Goal: Task Accomplishment & Management: Use online tool/utility

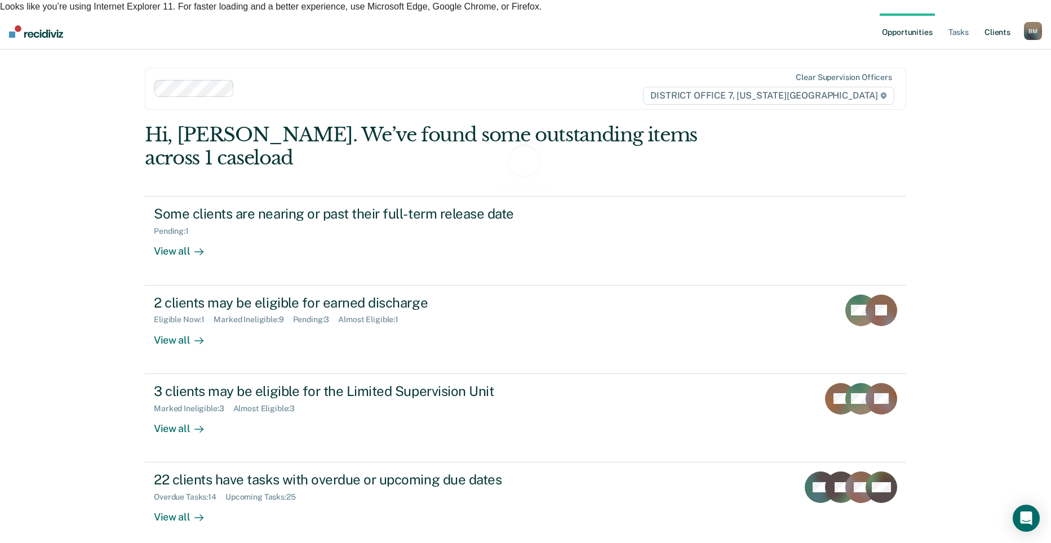
click at [999, 23] on link "Client s" at bounding box center [997, 32] width 30 height 36
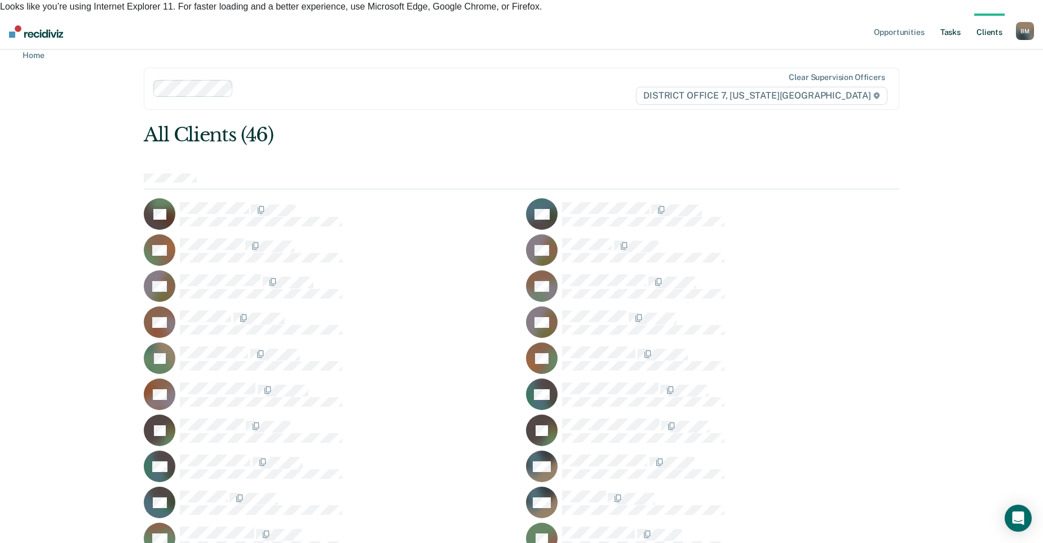
click at [960, 21] on link "Tasks" at bounding box center [950, 32] width 25 height 36
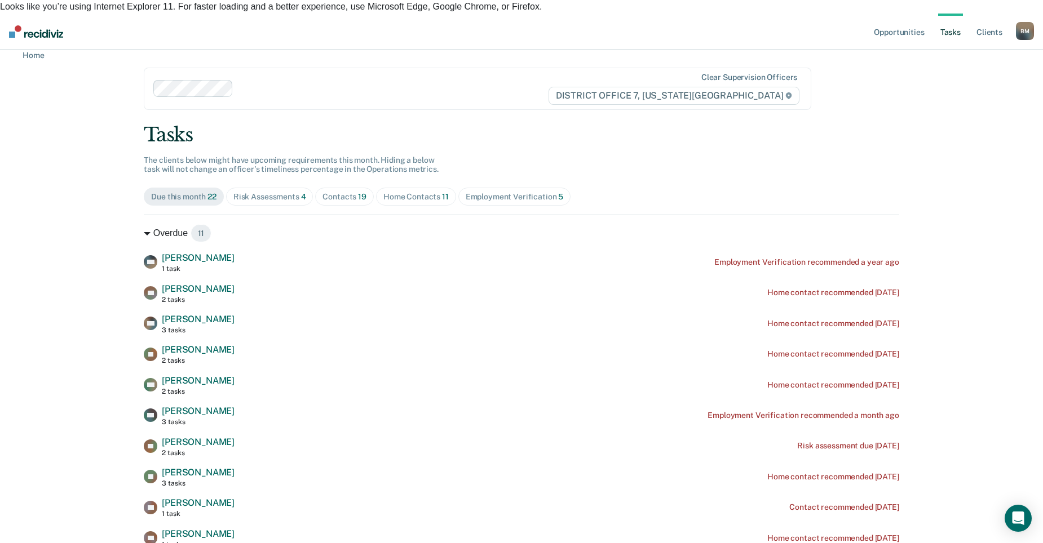
click at [520, 192] on div "Employment Verification 5" at bounding box center [515, 197] width 98 height 10
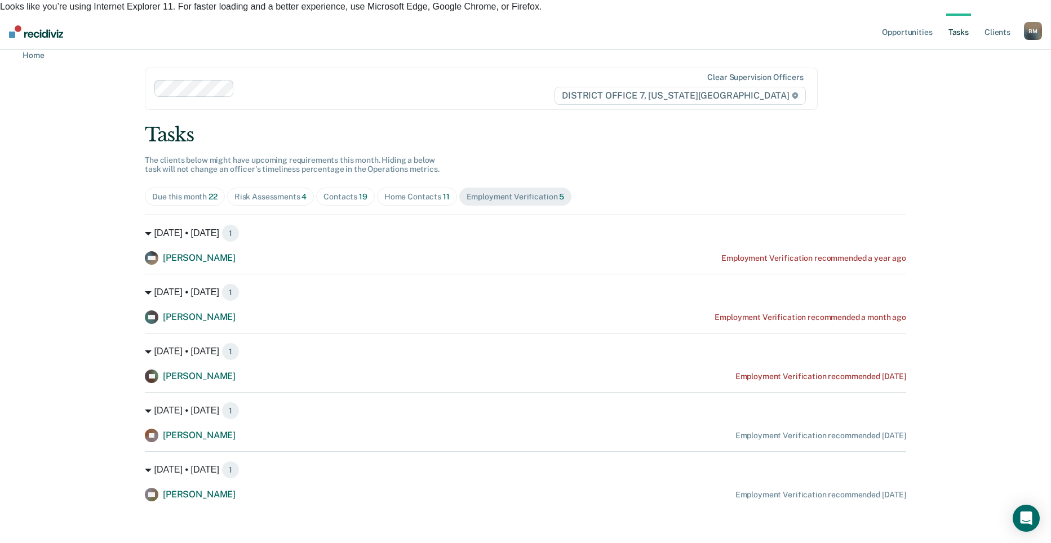
click at [285, 189] on span "Risk Assessments 4" at bounding box center [270, 197] width 87 height 18
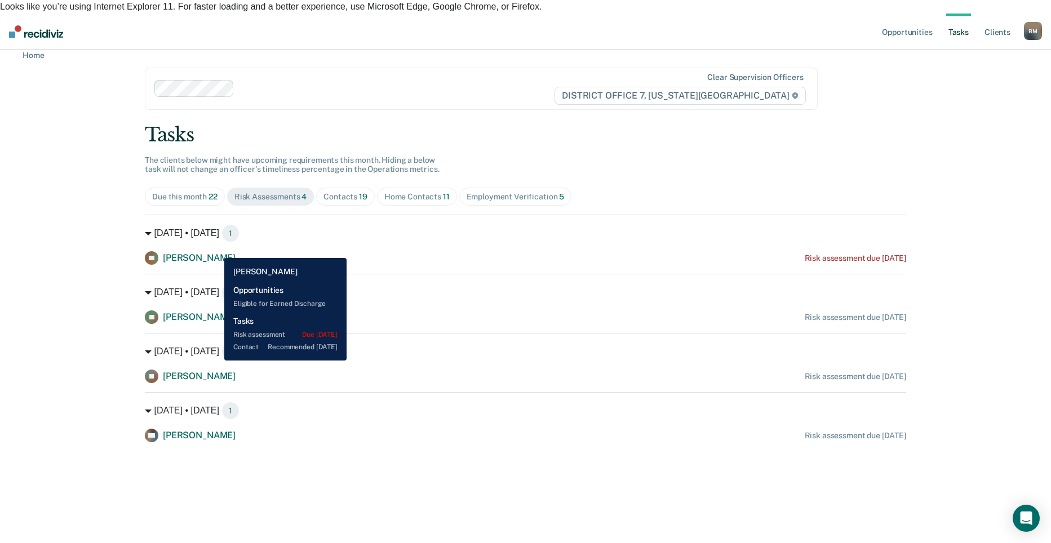
click at [215, 253] on span "[PERSON_NAME]" at bounding box center [199, 258] width 73 height 11
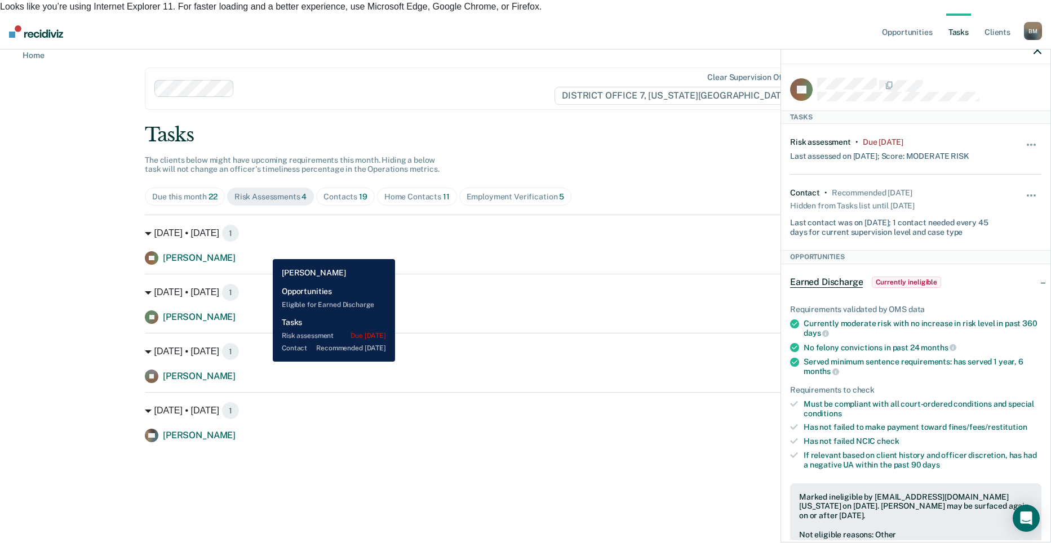
click at [264, 251] on div "CL [PERSON_NAME] Risk assessment due [DATE]" at bounding box center [525, 258] width 761 height 14
click at [265, 251] on div "CL [PERSON_NAME] Risk assessment due [DATE]" at bounding box center [525, 258] width 761 height 14
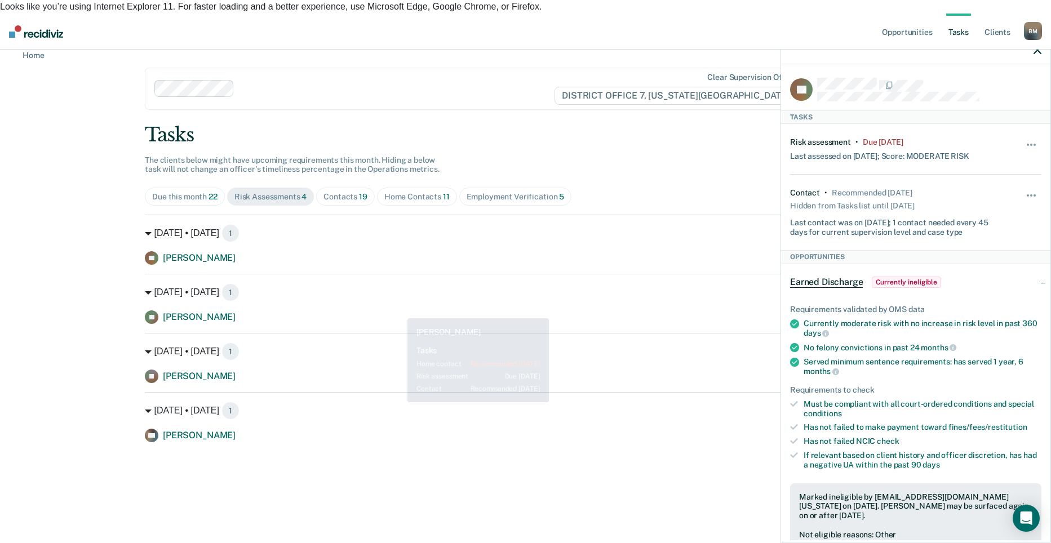
click at [566, 374] on div "[DATE] • [DATE] 1 CL [PERSON_NAME] Risk assessment due [DATE] [DATE] • [DATE] 1…" at bounding box center [525, 329] width 761 height 228
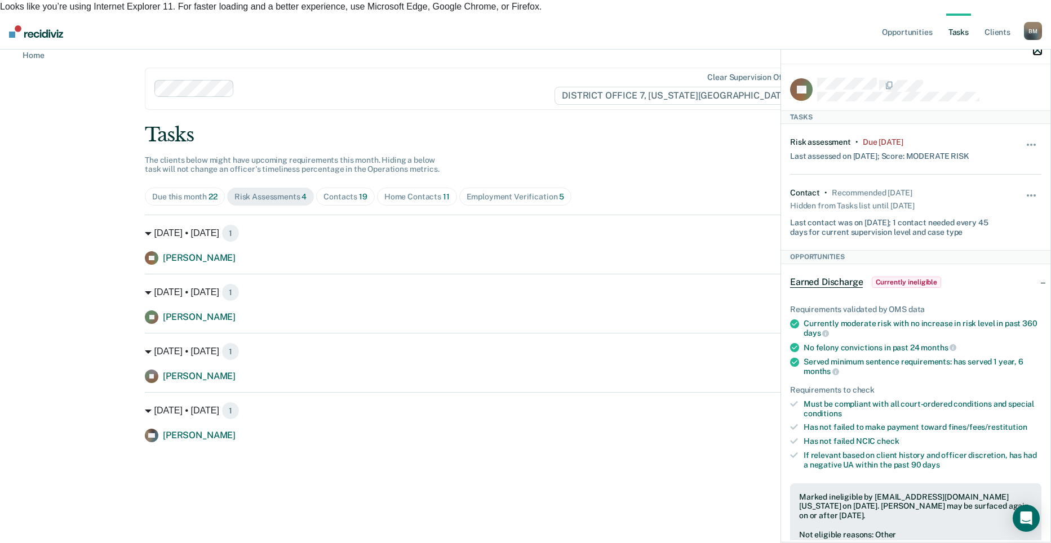
click at [1034, 54] on icon "button" at bounding box center [1038, 50] width 8 height 8
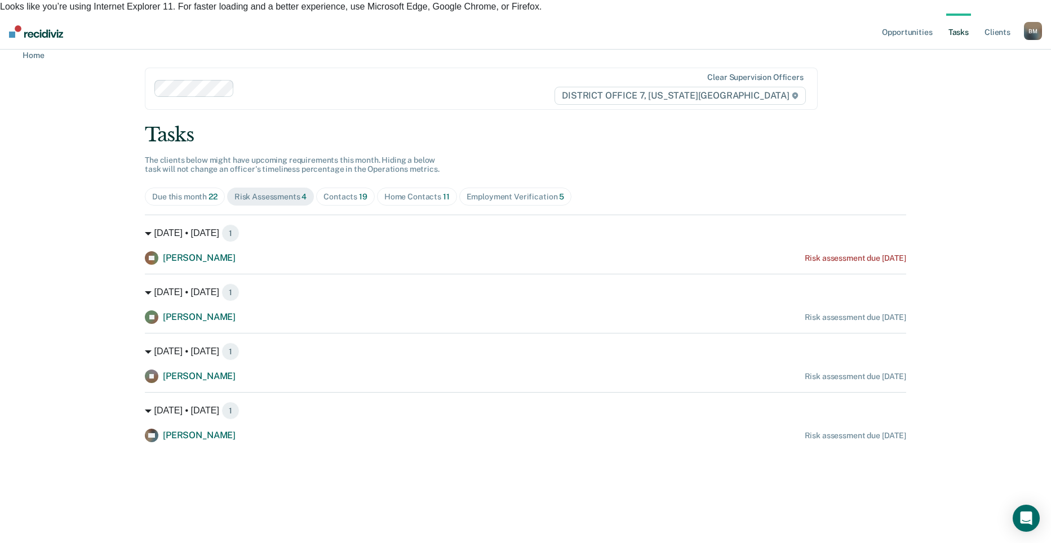
click at [337, 192] on div "Contacts 19" at bounding box center [346, 197] width 44 height 10
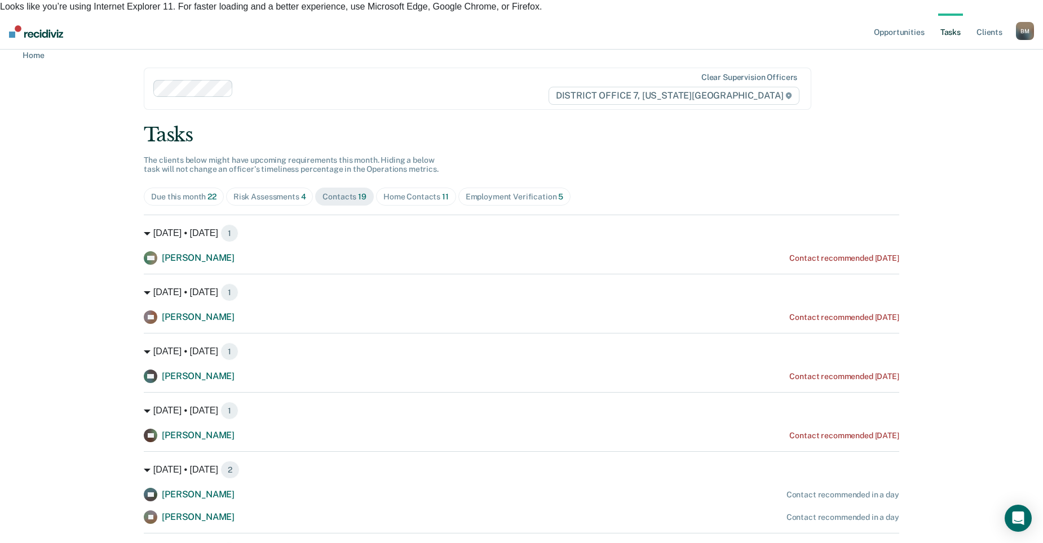
click at [296, 192] on div "Risk Assessments 4" at bounding box center [269, 197] width 73 height 10
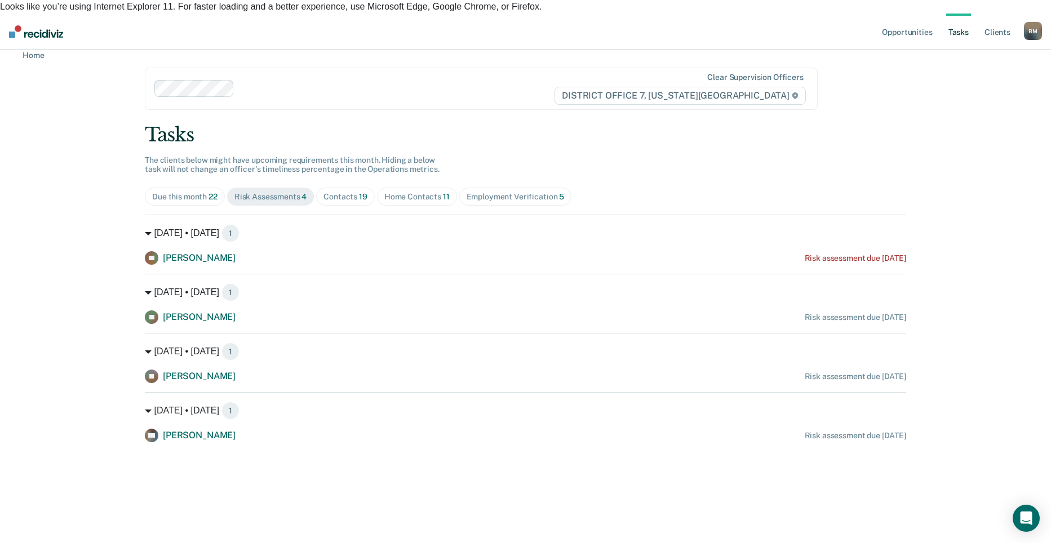
click at [360, 192] on span "19" at bounding box center [363, 196] width 8 height 9
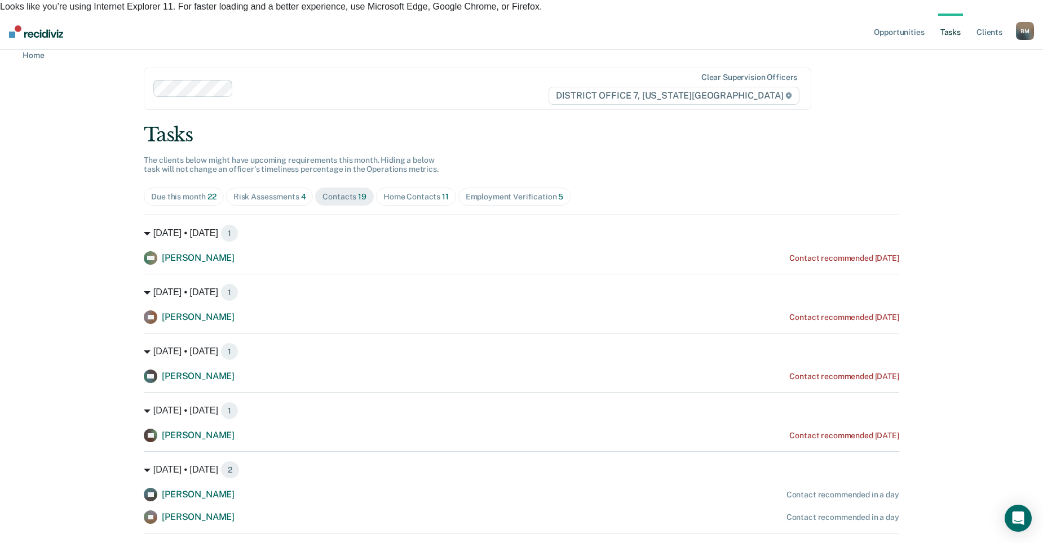
click at [392, 192] on div "Home Contacts 11" at bounding box center [415, 197] width 65 height 10
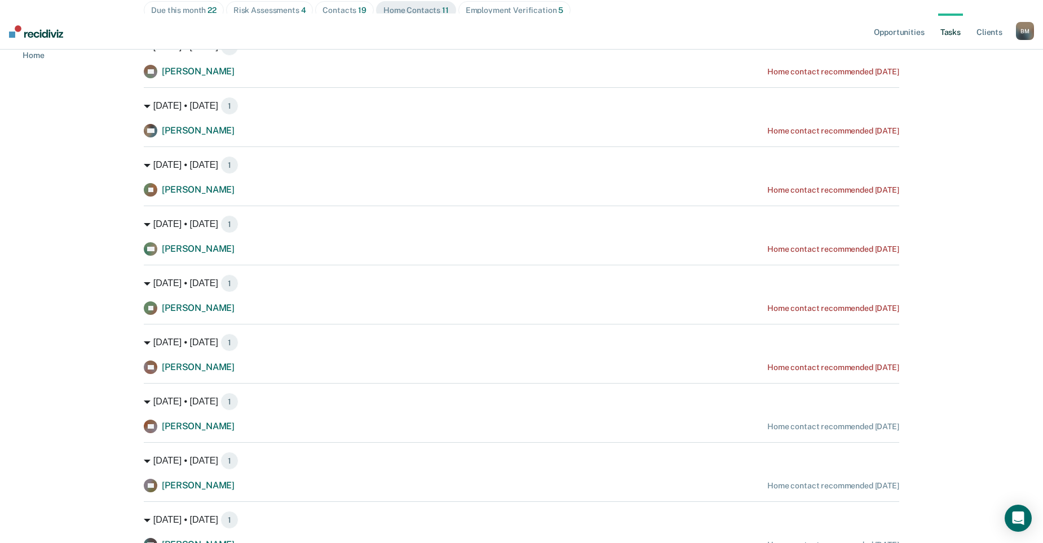
scroll to position [169, 0]
